Goal: Consume media (video, audio): Consume media (video, audio)

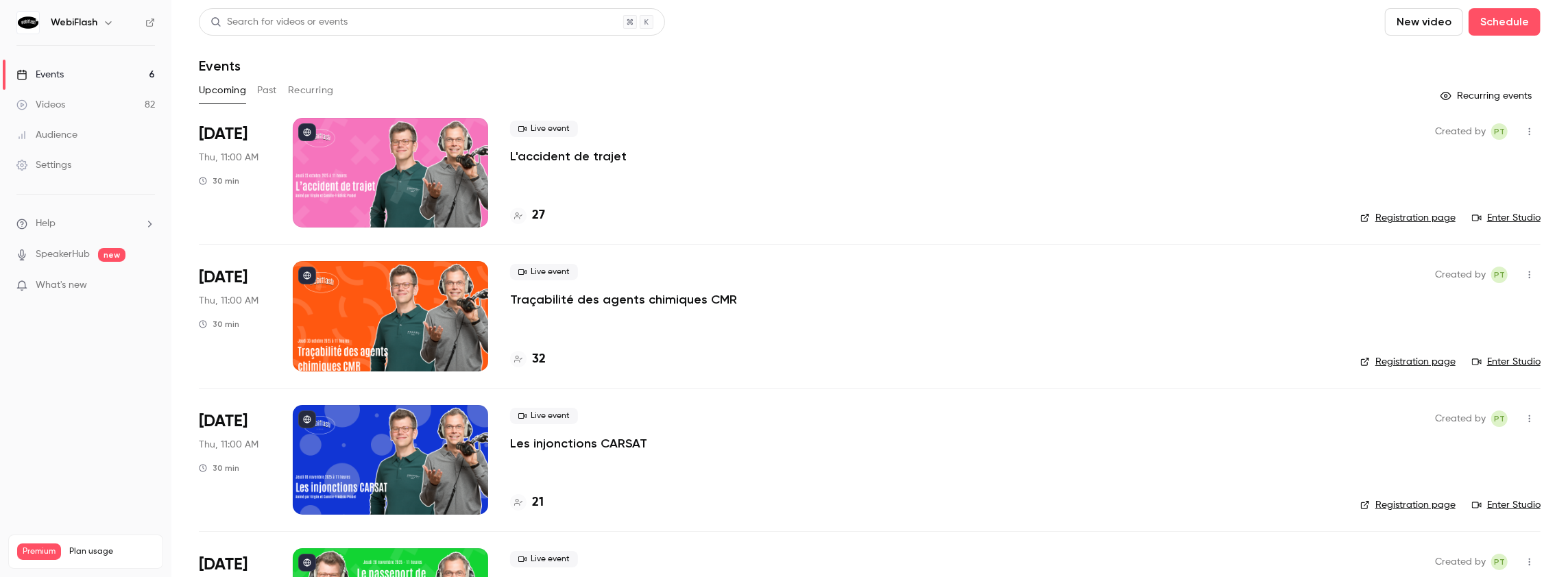
click at [267, 93] on button "Past" at bounding box center [267, 90] width 20 height 22
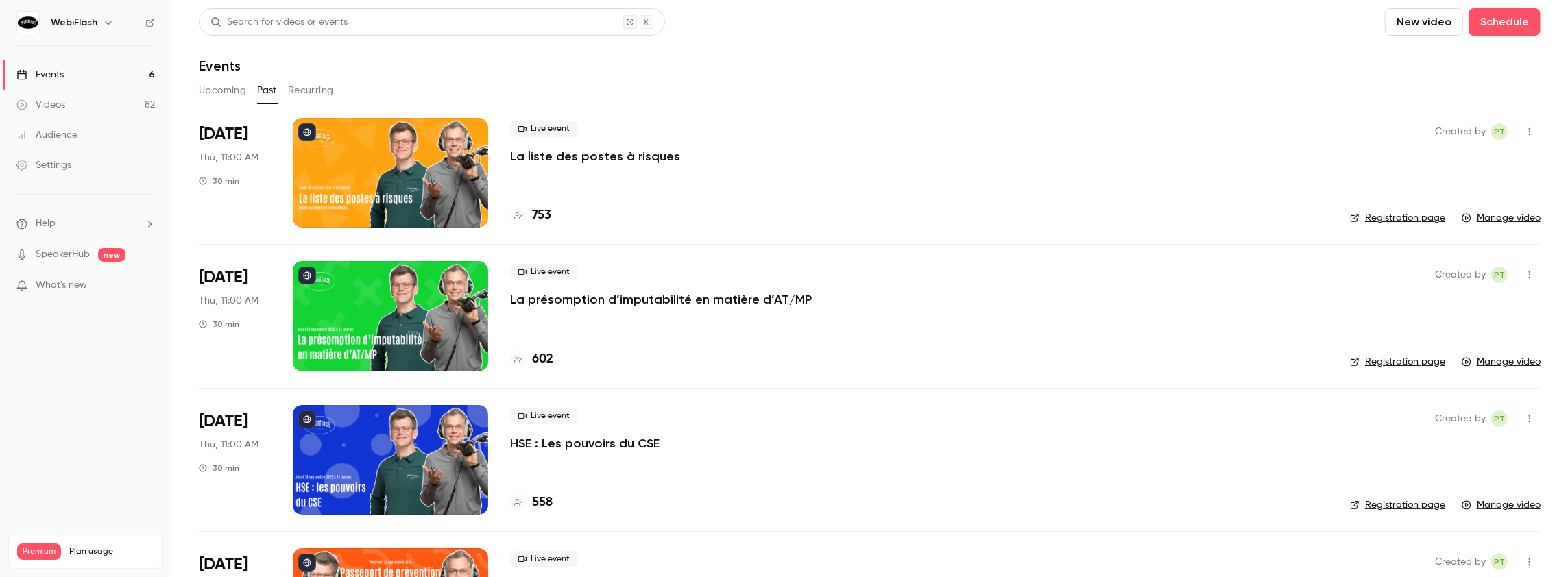
click at [552, 156] on p "La liste des postes à risques" at bounding box center [594, 156] width 170 height 16
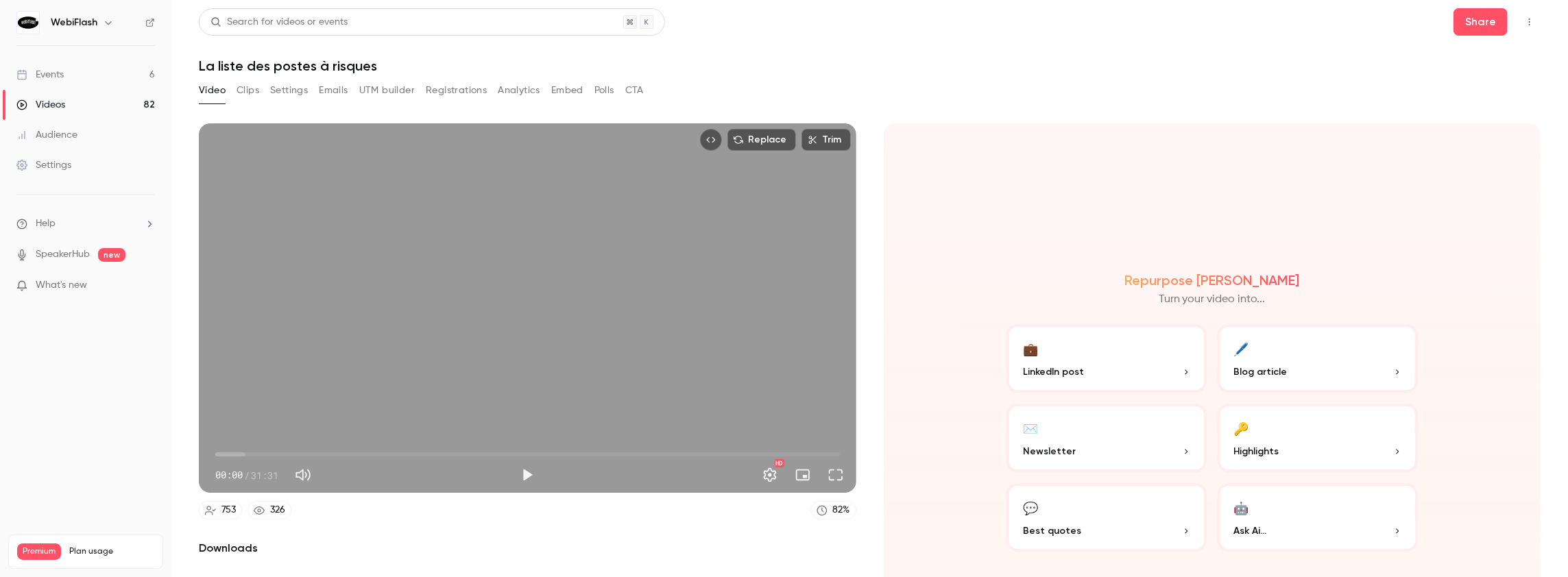
click at [520, 92] on button "Analytics" at bounding box center [519, 90] width 42 height 22
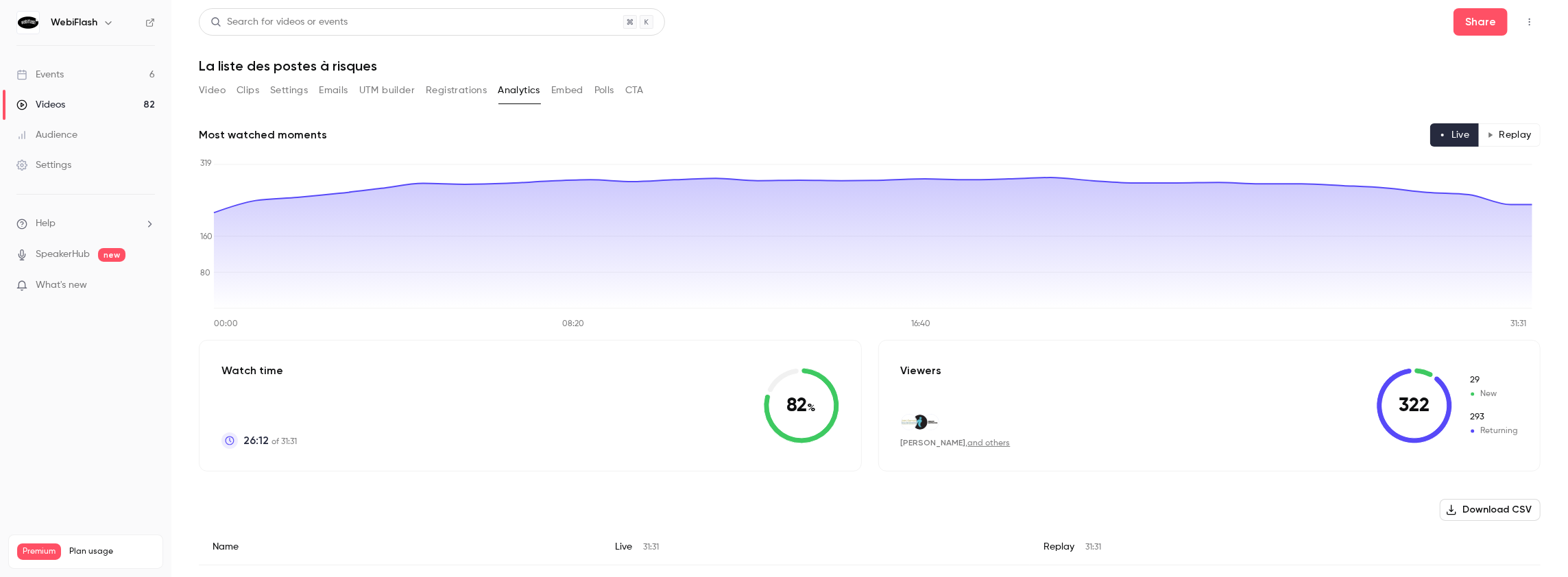
click at [1511, 136] on button "Replay" at bounding box center [1509, 135] width 62 height 23
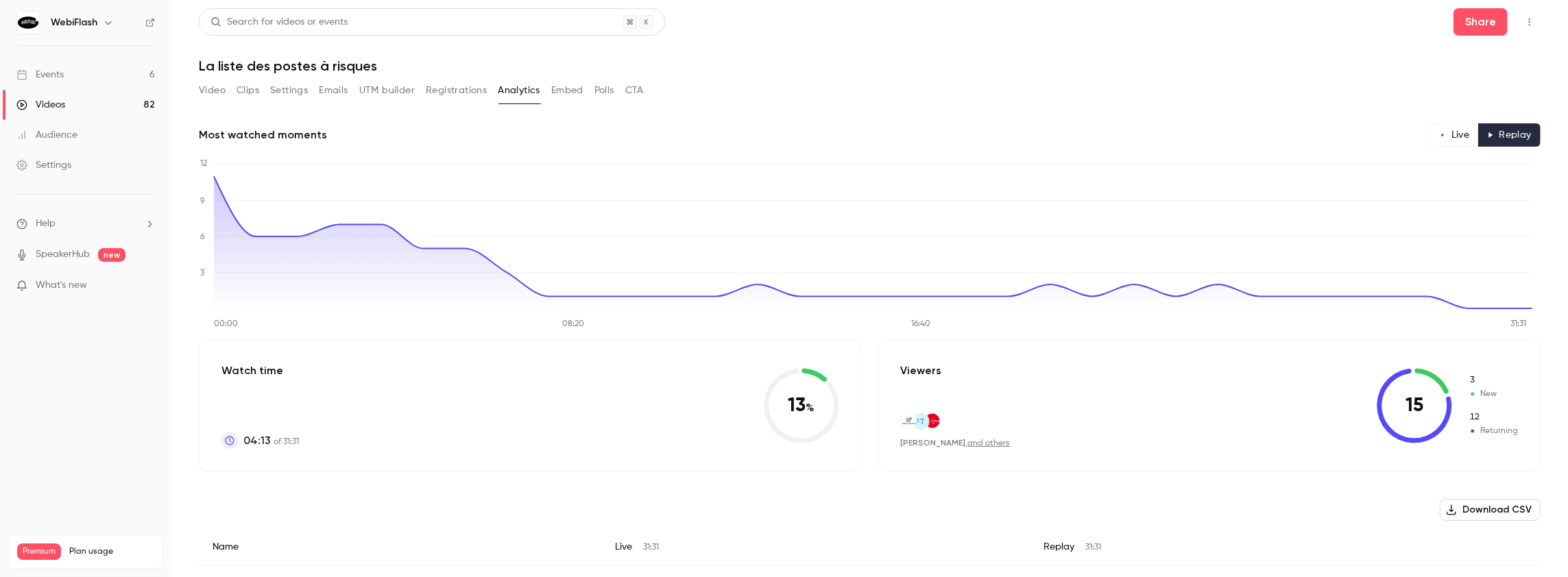
click at [1440, 138] on button "Live" at bounding box center [1455, 135] width 49 height 23
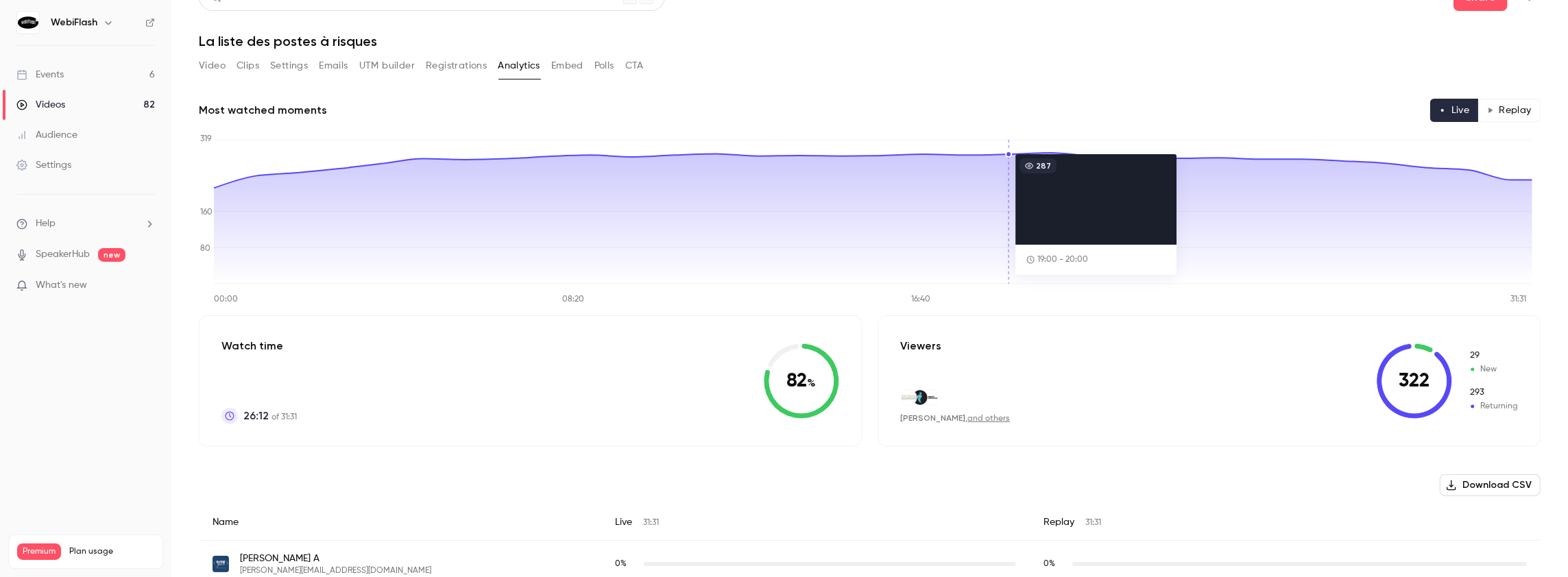
scroll to position [55, 0]
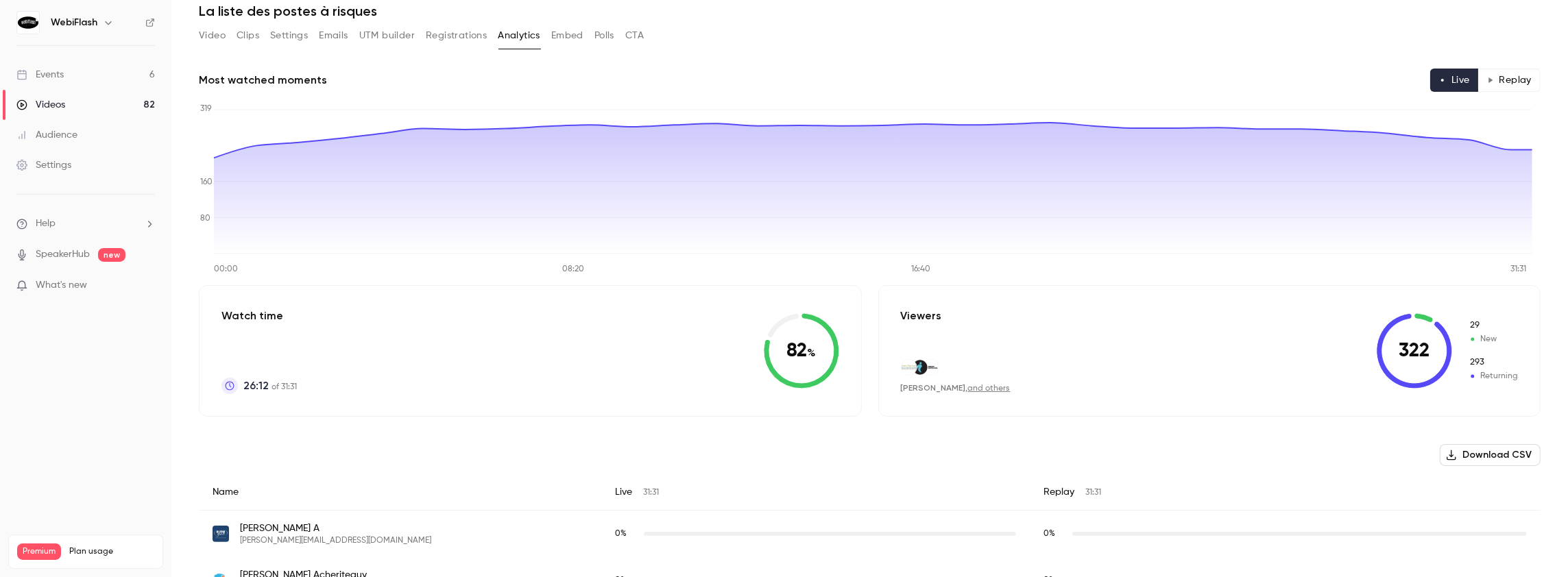
click at [212, 36] on button "Video" at bounding box center [212, 35] width 27 height 22
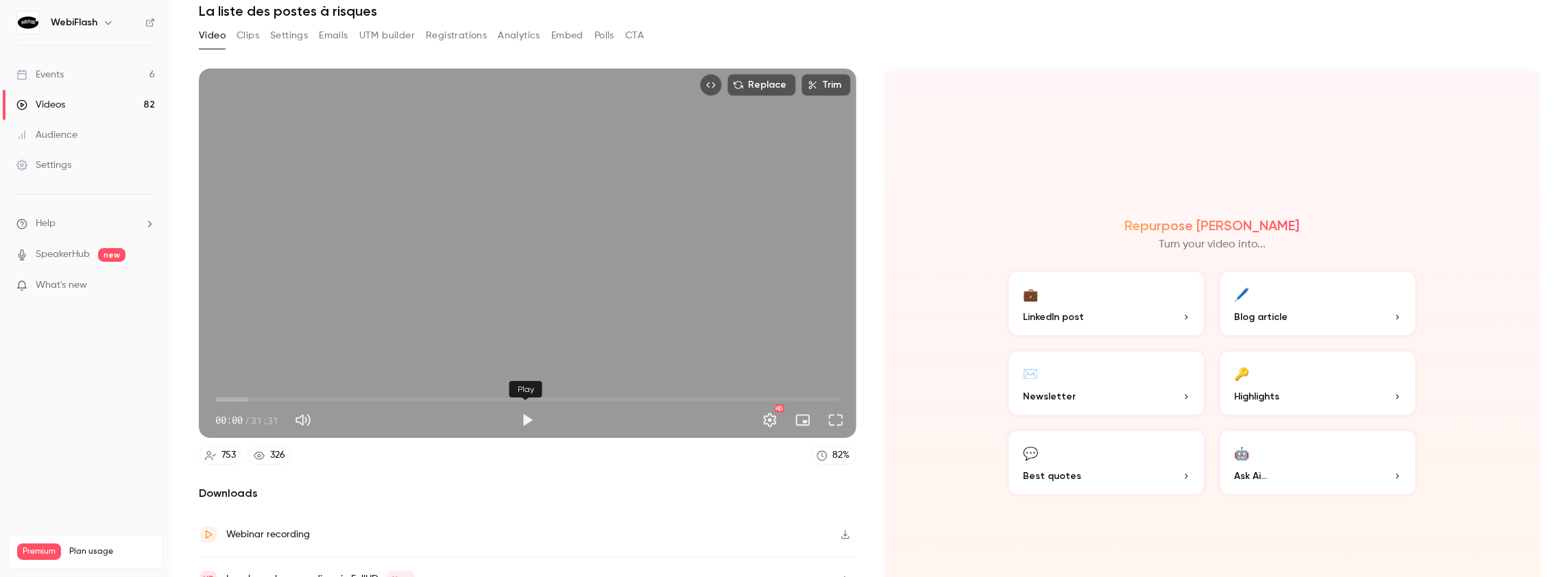
click at [524, 417] on button "Play" at bounding box center [527, 420] width 28 height 28
click at [342, 395] on span "06:24" at bounding box center [527, 399] width 625 height 22
click at [365, 395] on span "06:28" at bounding box center [527, 399] width 625 height 22
click at [412, 397] on span "09:58" at bounding box center [527, 399] width 625 height 22
click at [494, 397] on span "09:59" at bounding box center [527, 399] width 625 height 22
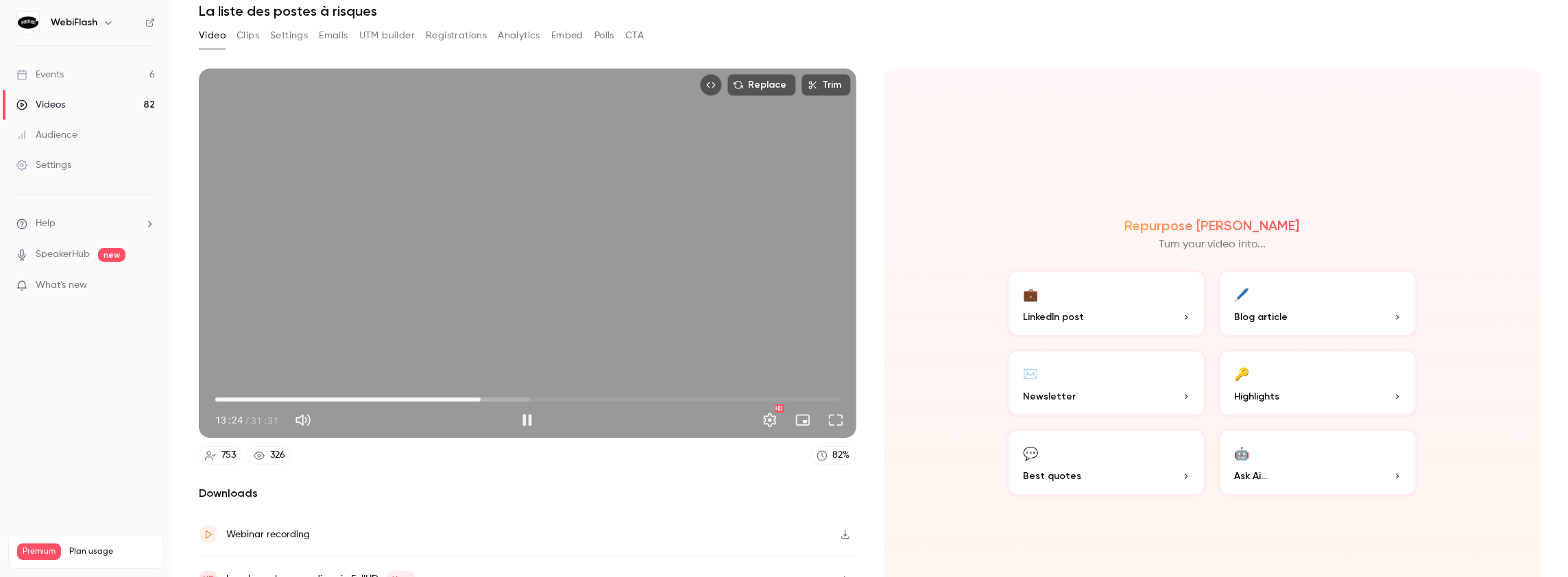
click at [479, 395] on span "13:24" at bounding box center [527, 399] width 625 height 22
click at [455, 396] on span "13:25" at bounding box center [527, 399] width 625 height 22
click at [436, 396] on span "11:13" at bounding box center [527, 399] width 625 height 22
click at [423, 396] on span "11:14" at bounding box center [527, 399] width 625 height 22
click at [409, 396] on span "10:31" at bounding box center [527, 399] width 625 height 22
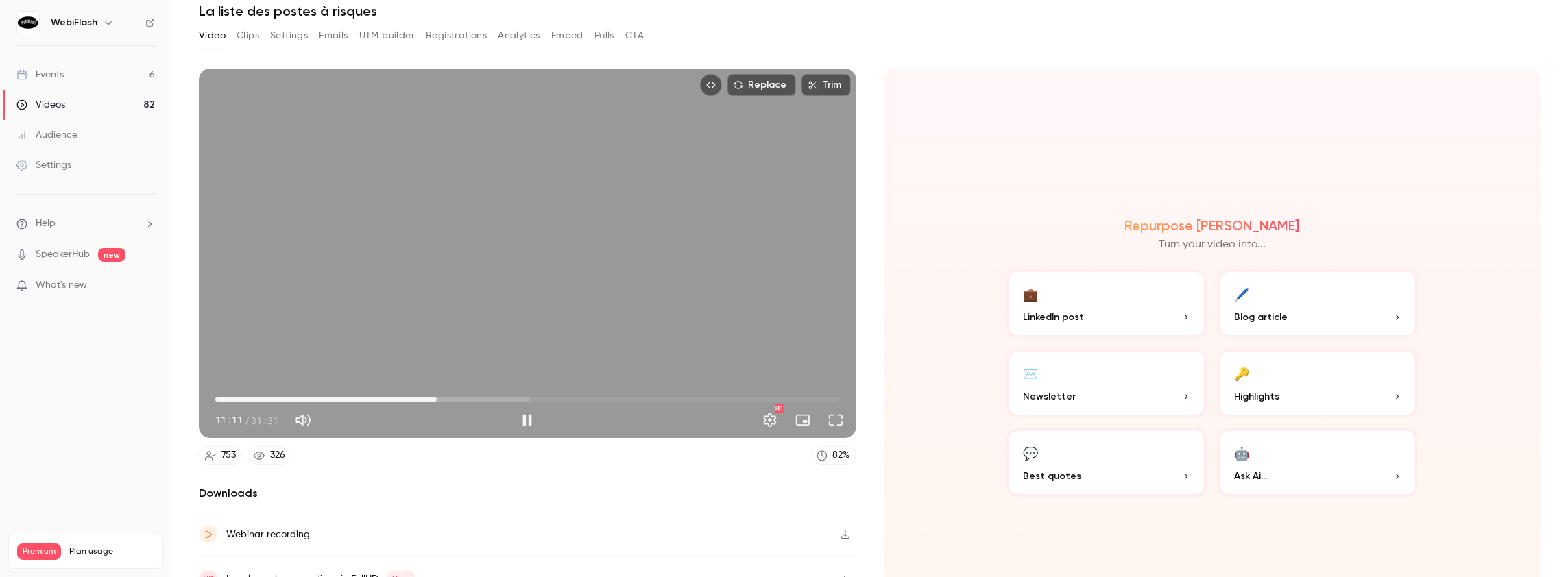
click at [457, 397] on span "11:11" at bounding box center [527, 399] width 625 height 22
click at [480, 396] on span "12:16" at bounding box center [527, 399] width 625 height 22
click at [494, 396] on span "14:10" at bounding box center [527, 399] width 625 height 22
click at [546, 397] on span "15:53" at bounding box center [527, 399] width 625 height 22
click at [567, 397] on span "17:03" at bounding box center [527, 399] width 625 height 22
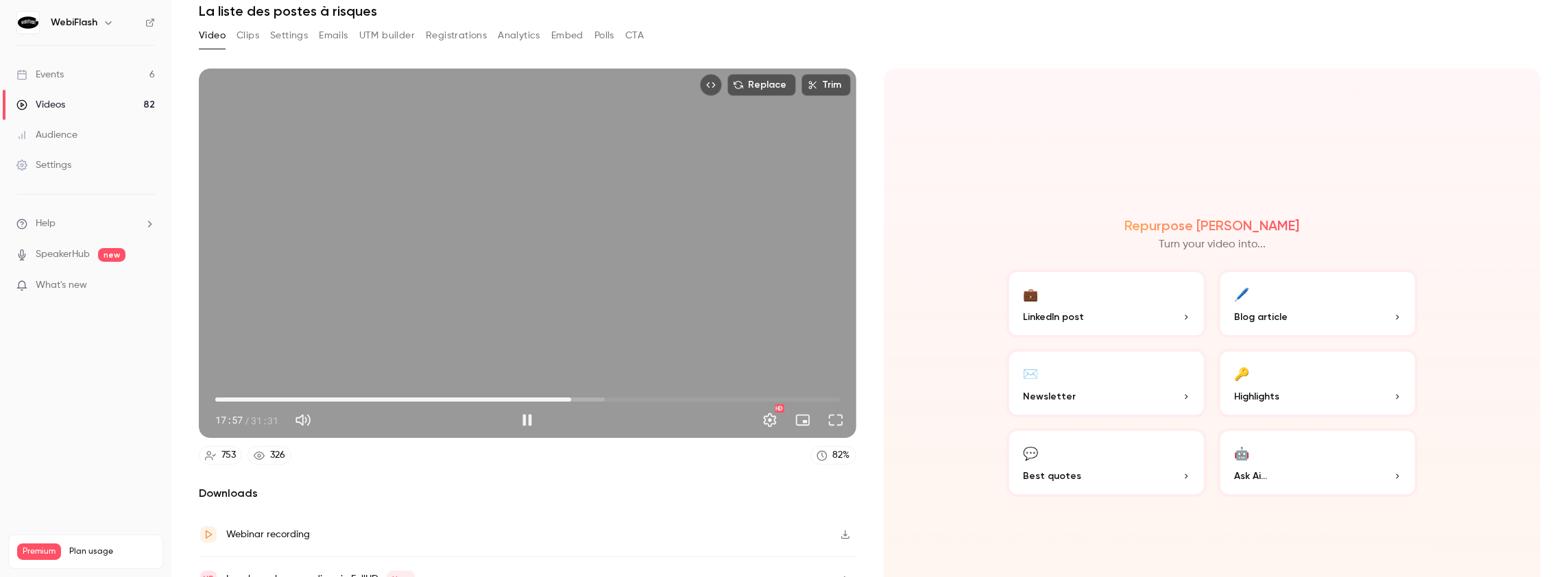
click at [586, 397] on span "17:57" at bounding box center [527, 399] width 625 height 22
click at [575, 395] on span "18:51" at bounding box center [527, 399] width 625 height 22
click at [584, 397] on span "18:44" at bounding box center [527, 399] width 625 height 22
click at [593, 397] on span "19:11" at bounding box center [527, 399] width 625 height 22
click at [728, 397] on span "26:03" at bounding box center [527, 399] width 625 height 22
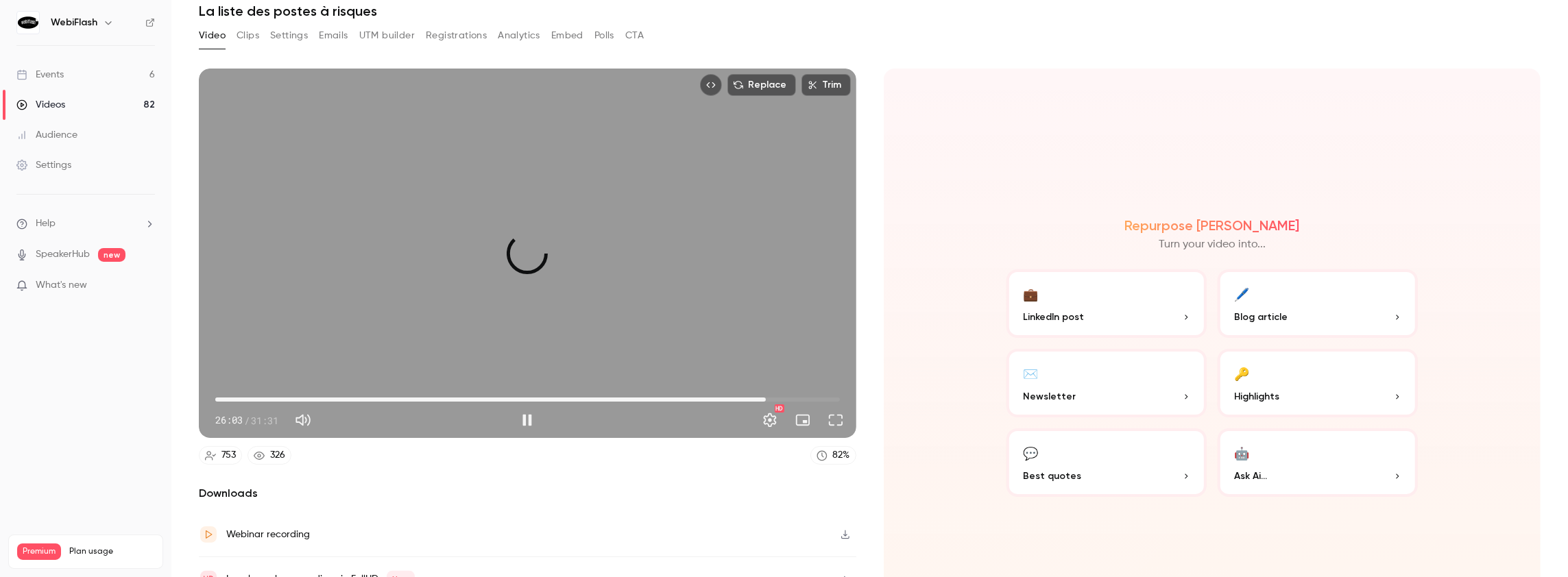
drag, startPoint x: 762, startPoint y: 396, endPoint x: 793, endPoint y: 396, distance: 31.0
click at [763, 396] on span "27:48" at bounding box center [527, 399] width 625 height 22
click at [805, 396] on span "29:57" at bounding box center [527, 399] width 625 height 22
click at [823, 395] on span "29:58" at bounding box center [527, 399] width 625 height 22
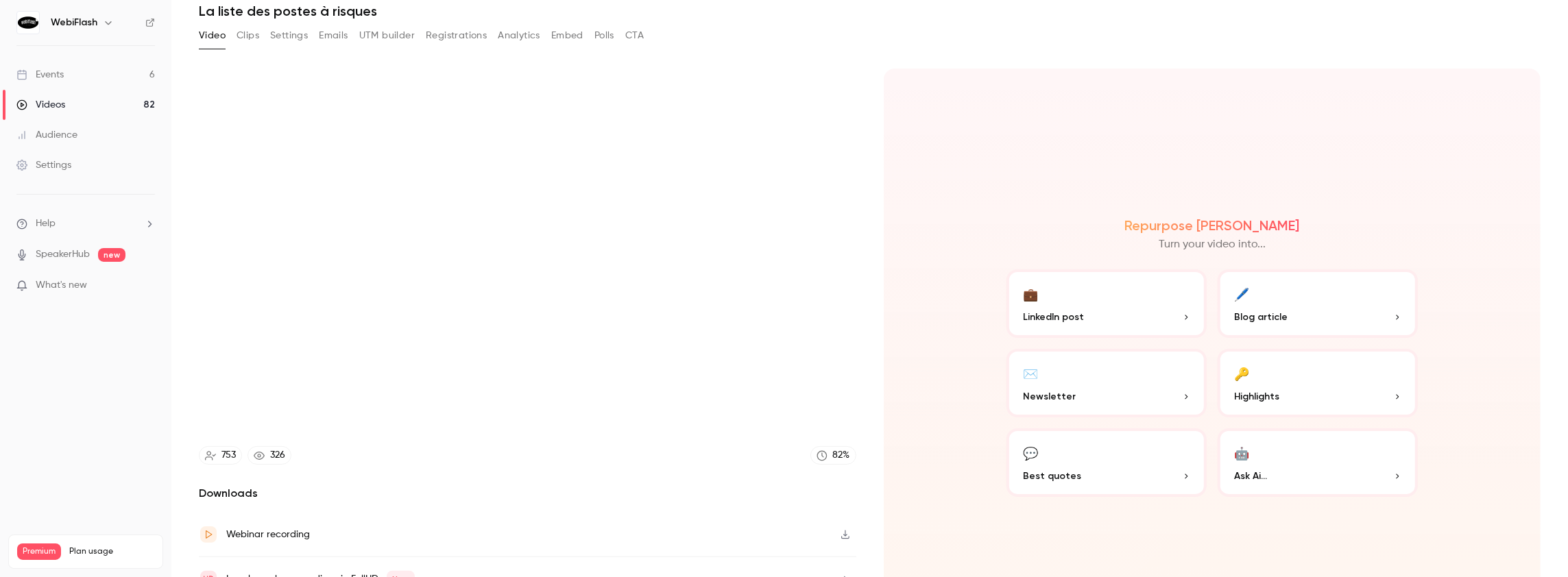
type input "******"
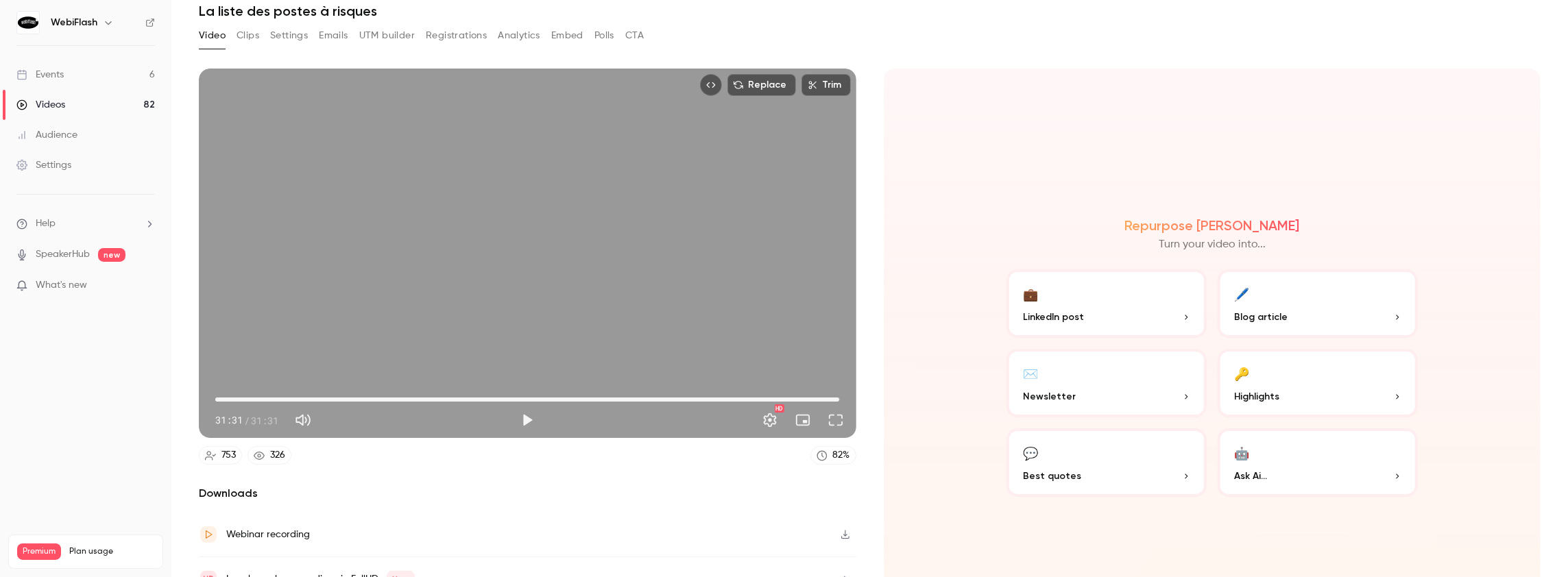
click at [515, 35] on button "Analytics" at bounding box center [519, 35] width 42 height 22
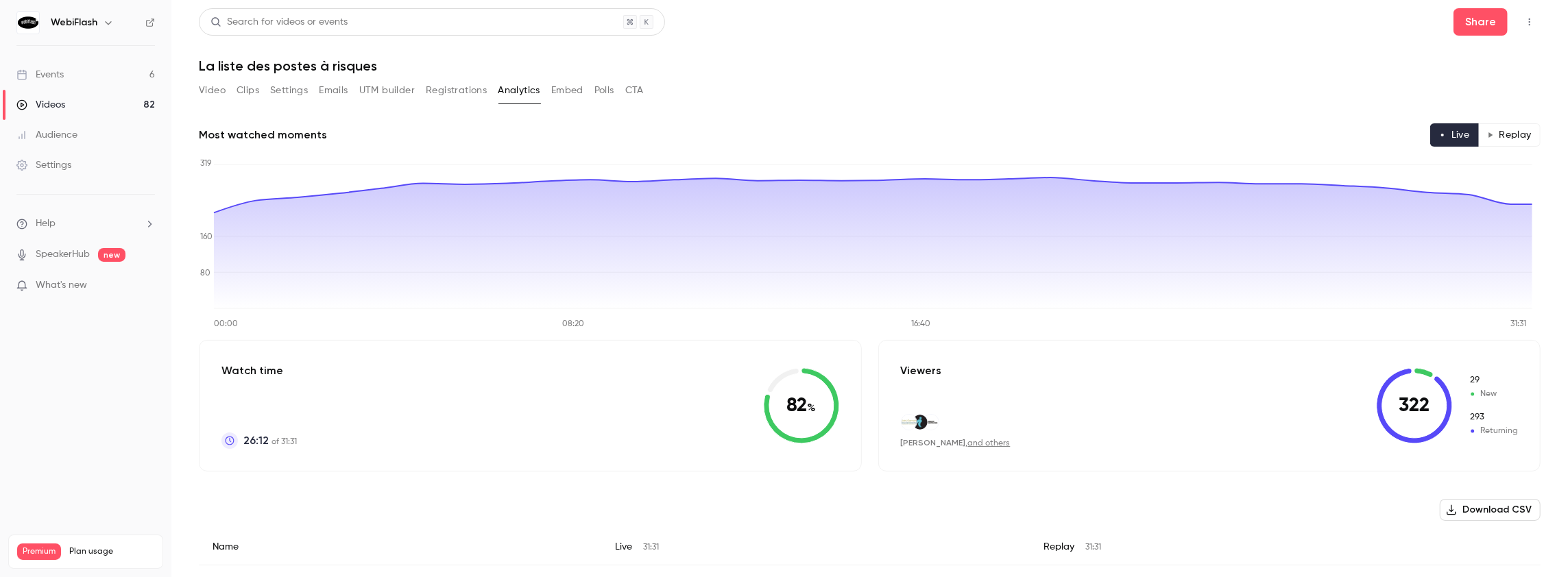
click at [1507, 138] on button "Replay" at bounding box center [1509, 135] width 62 height 23
